Goal: Information Seeking & Learning: Learn about a topic

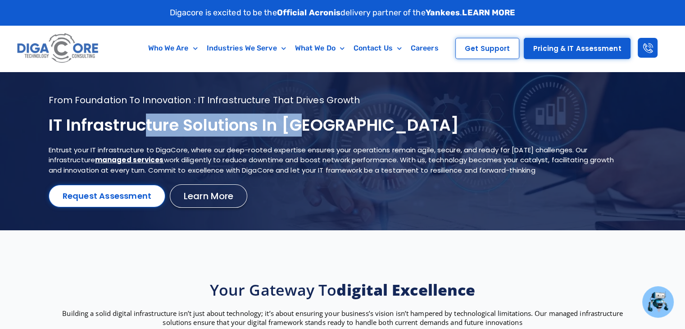
drag, startPoint x: 142, startPoint y: 119, endPoint x: 349, endPoint y: 122, distance: 207.1
click at [349, 122] on h1 "IT Infrastructure Solutions in NJ" at bounding box center [331, 125] width 565 height 21
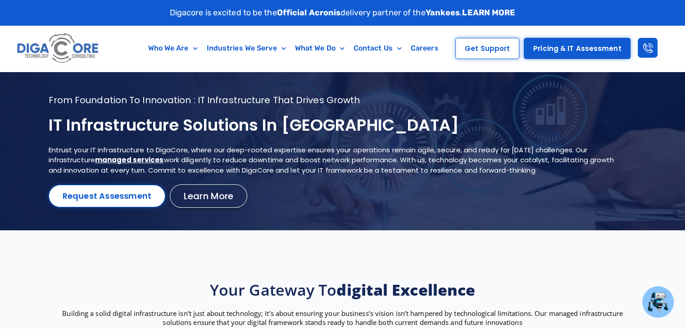
click at [203, 123] on h1 "IT Infrastructure Solutions in NJ" at bounding box center [331, 125] width 565 height 21
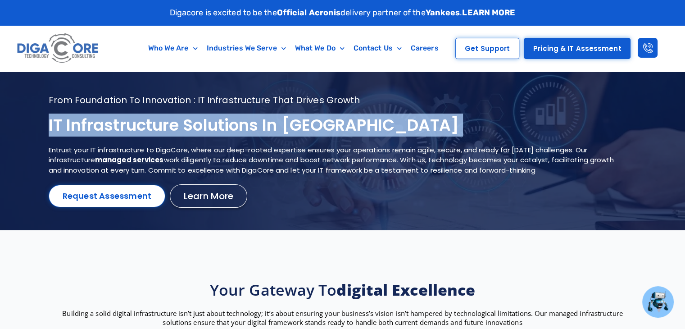
click at [203, 123] on h1 "IT Infrastructure Solutions in NJ" at bounding box center [331, 125] width 565 height 21
click at [312, 131] on h1 "IT Infrastructure Solutions in NJ" at bounding box center [331, 125] width 565 height 21
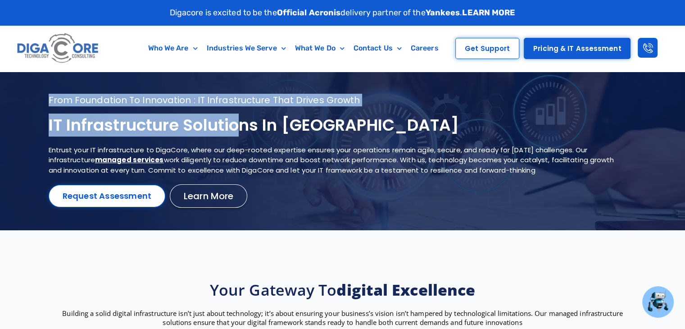
drag, startPoint x: 63, startPoint y: 122, endPoint x: 239, endPoint y: 121, distance: 175.6
click at [238, 122] on section "From foundation to innovation : IT infrastructure that drives growth IT Infrast…" at bounding box center [342, 151] width 685 height 158
click at [239, 121] on h1 "IT Infrastructure Solutions in NJ" at bounding box center [331, 125] width 565 height 21
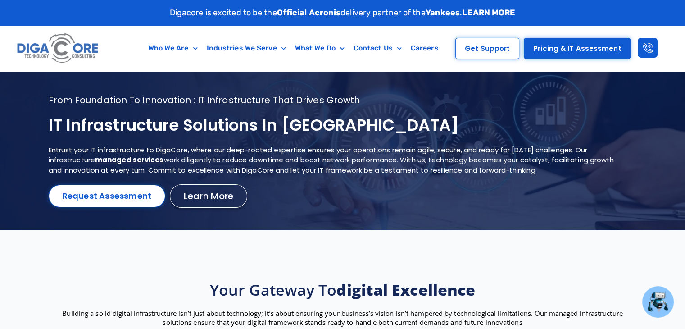
click at [375, 135] on h1 "IT Infrastructure Solutions in NJ" at bounding box center [331, 125] width 565 height 21
drag, startPoint x: 225, startPoint y: 122, endPoint x: 379, endPoint y: 118, distance: 154.0
click at [379, 118] on h1 "IT Infrastructure Solutions in NJ" at bounding box center [331, 125] width 565 height 21
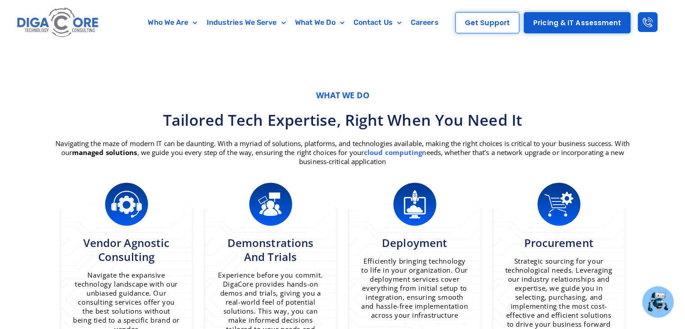
scroll to position [495, 0]
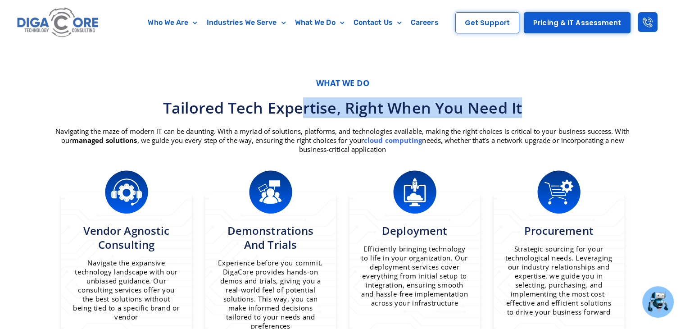
drag, startPoint x: 300, startPoint y: 98, endPoint x: 620, endPoint y: 103, distance: 319.6
click at [620, 103] on h2 "Tailored tech expertise, right when you need it" at bounding box center [342, 108] width 576 height 20
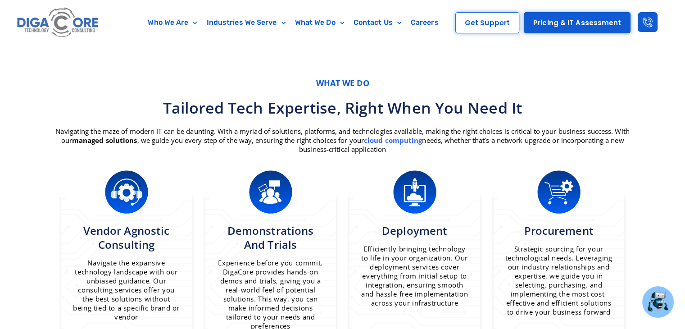
click at [546, 132] on p "Navigating the maze of modern IT can be daunting. With a myriad of solutions, p…" at bounding box center [342, 139] width 576 height 27
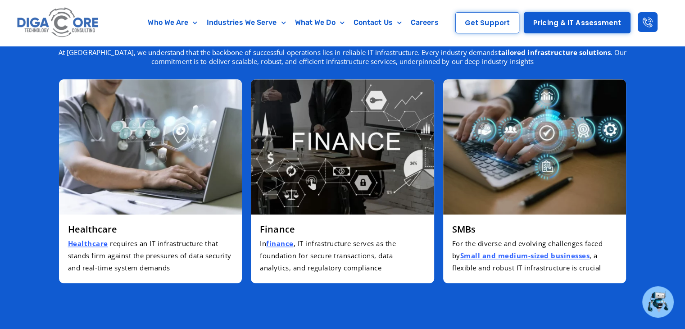
scroll to position [1215, 0]
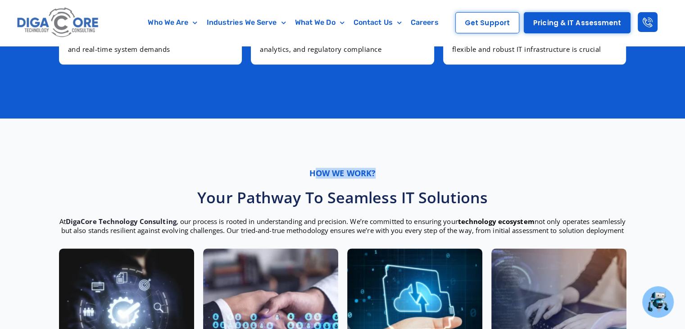
drag, startPoint x: 313, startPoint y: 164, endPoint x: 452, endPoint y: 180, distance: 139.5
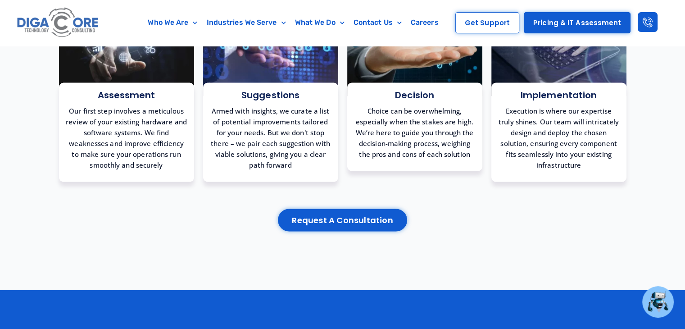
scroll to position [1790, 0]
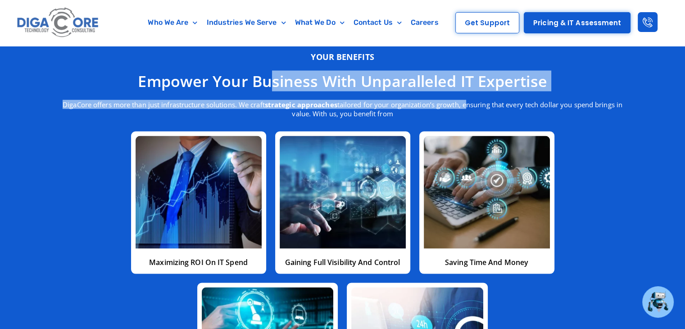
drag, startPoint x: 269, startPoint y: 64, endPoint x: 466, endPoint y: 104, distance: 201.7
click at [466, 104] on div "Your benefits Empower your business with unparalleled IT expertise DigaCore off…" at bounding box center [342, 240] width 585 height 387
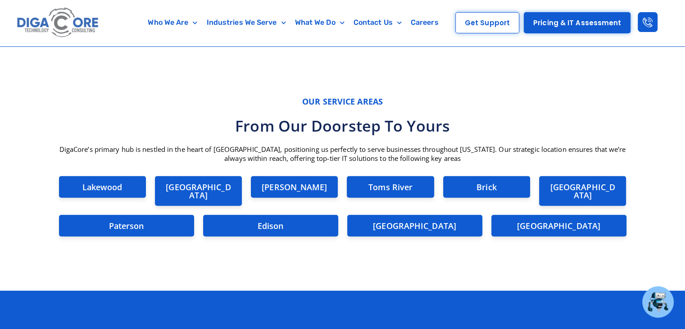
scroll to position [2365, 0]
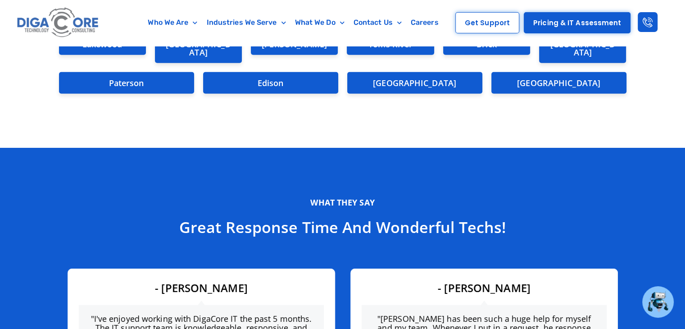
click at [473, 148] on section "What they say Great response time and wonderful techs! "I have had the opportun…" at bounding box center [342, 302] width 685 height 308
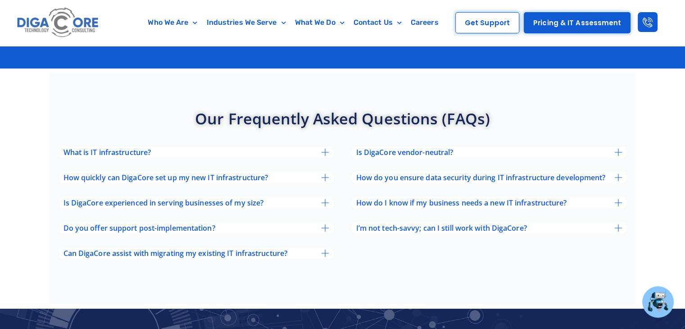
scroll to position [3015, 0]
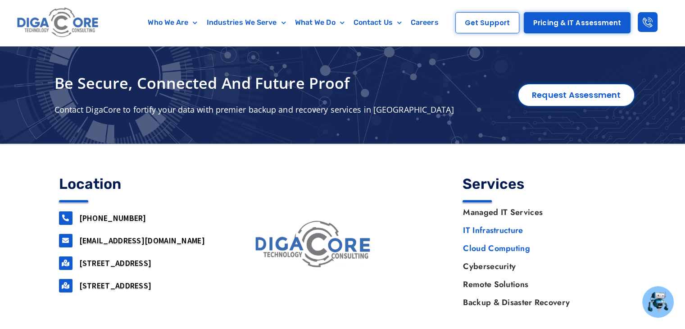
click at [478, 239] on link "Cloud Computing" at bounding box center [540, 248] width 172 height 18
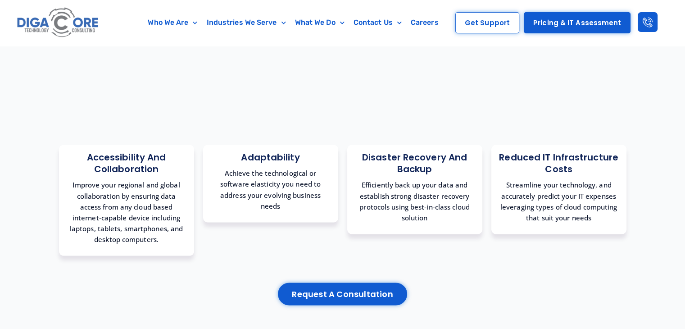
scroll to position [2764, 0]
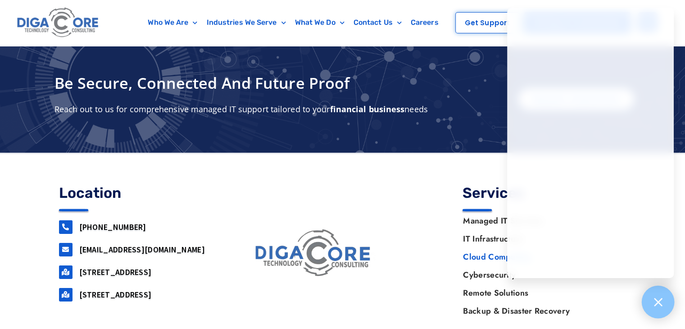
click at [657, 291] on div at bounding box center [657, 301] width 33 height 33
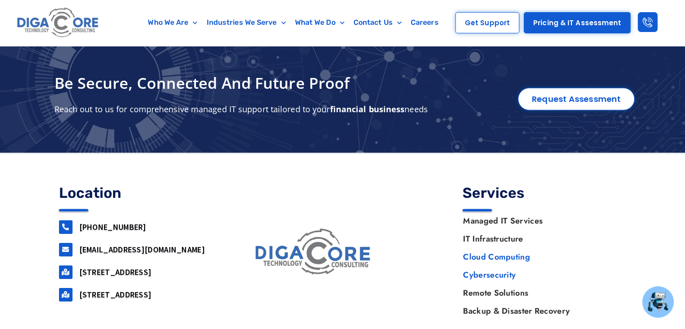
click at [485, 266] on link "Cybersecurity" at bounding box center [540, 275] width 172 height 18
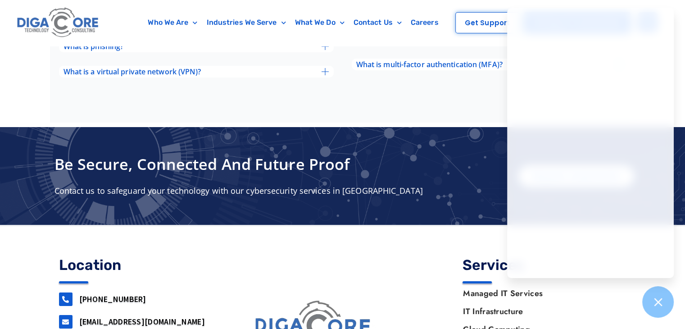
scroll to position [3156, 0]
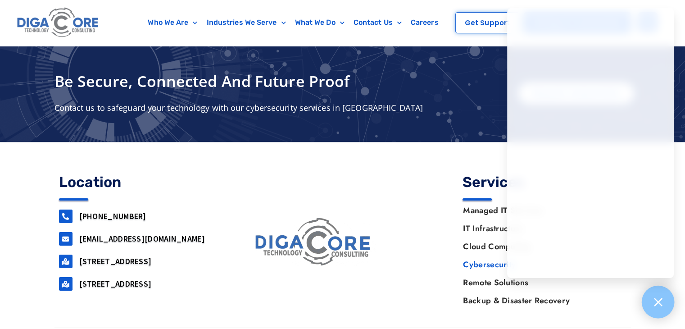
click at [657, 292] on div at bounding box center [657, 301] width 33 height 33
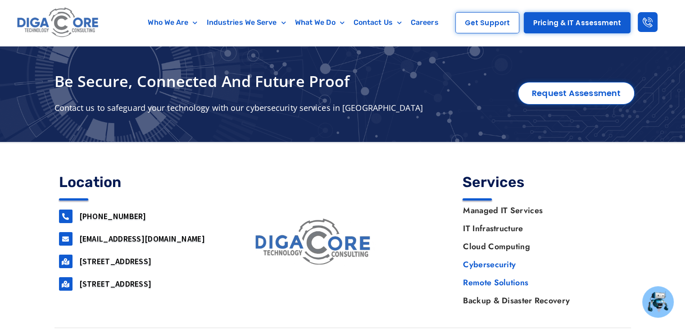
click at [490, 273] on link "Remote Solutions" at bounding box center [540, 282] width 172 height 18
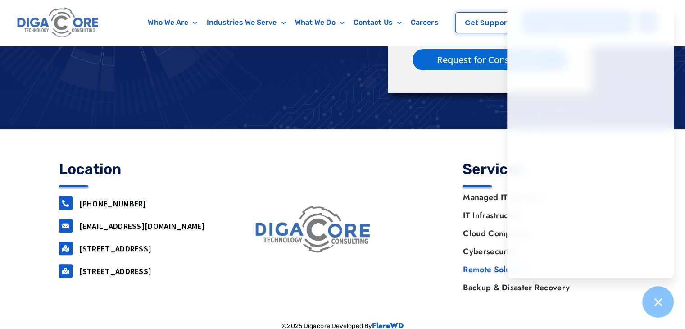
scroll to position [3633, 0]
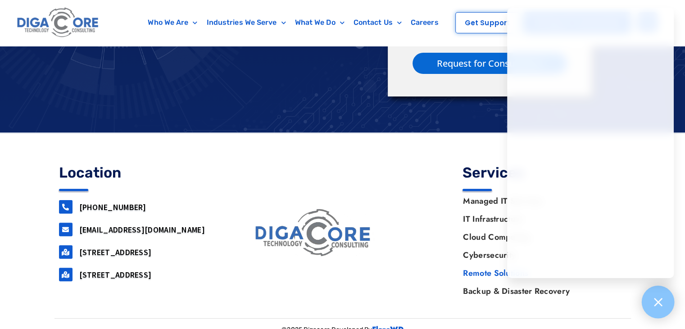
click at [655, 300] on icon at bounding box center [658, 302] width 12 height 12
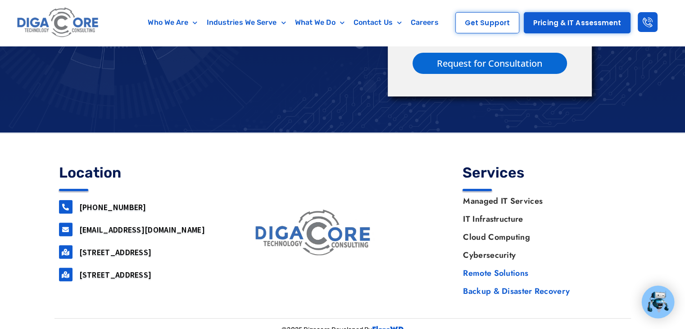
click at [561, 282] on link "Backup & Disaster Recovery" at bounding box center [540, 291] width 172 height 18
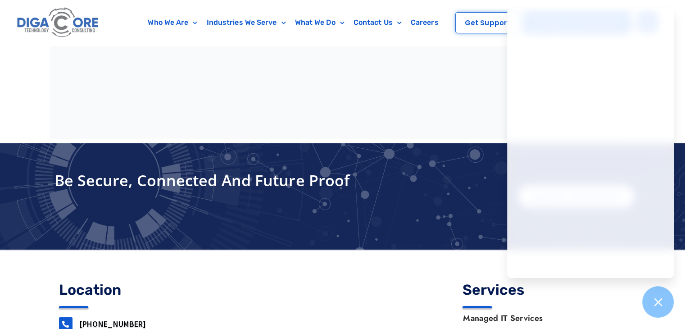
scroll to position [2953, 0]
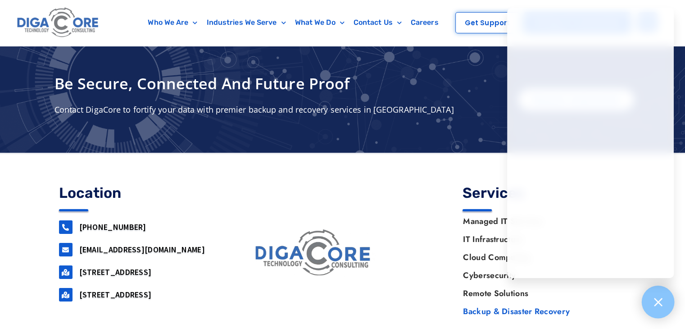
click at [650, 304] on div at bounding box center [657, 301] width 33 height 33
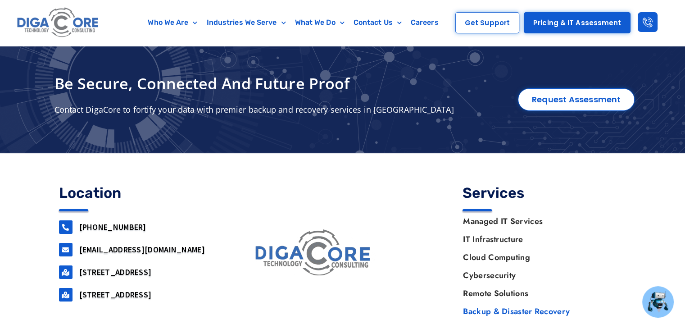
click at [409, 212] on div at bounding box center [429, 253] width 58 height 144
